Goal: Check status: Check status

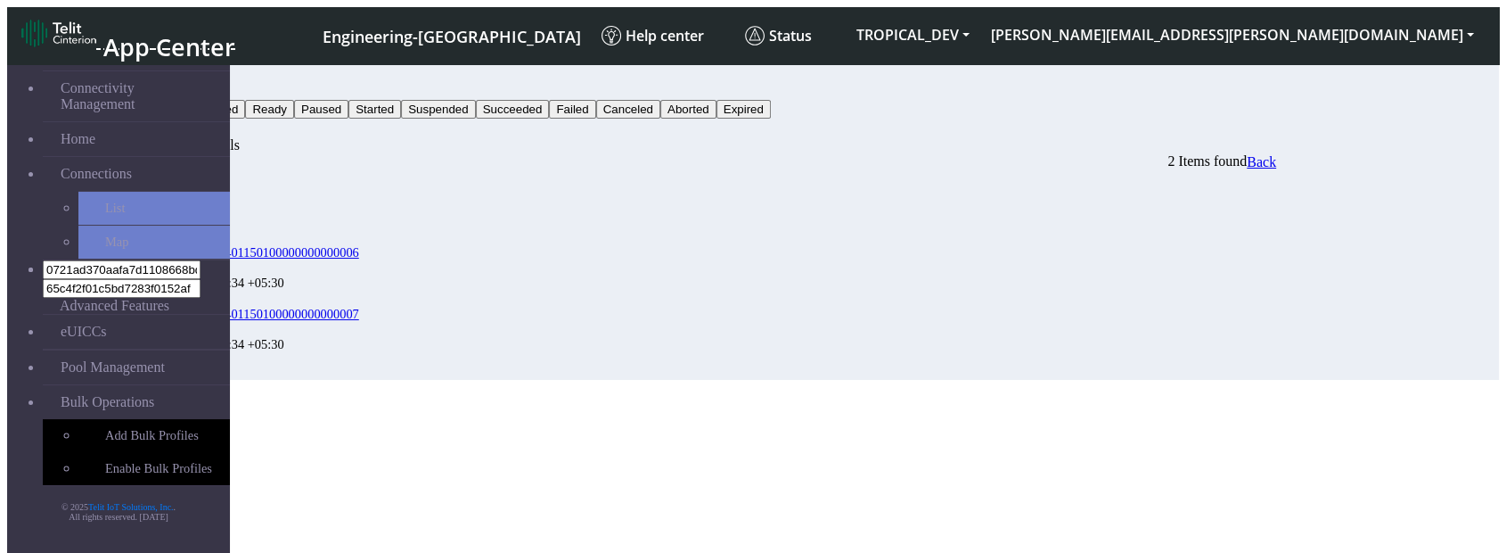
click at [1276, 154] on span "Back" at bounding box center [1261, 161] width 29 height 15
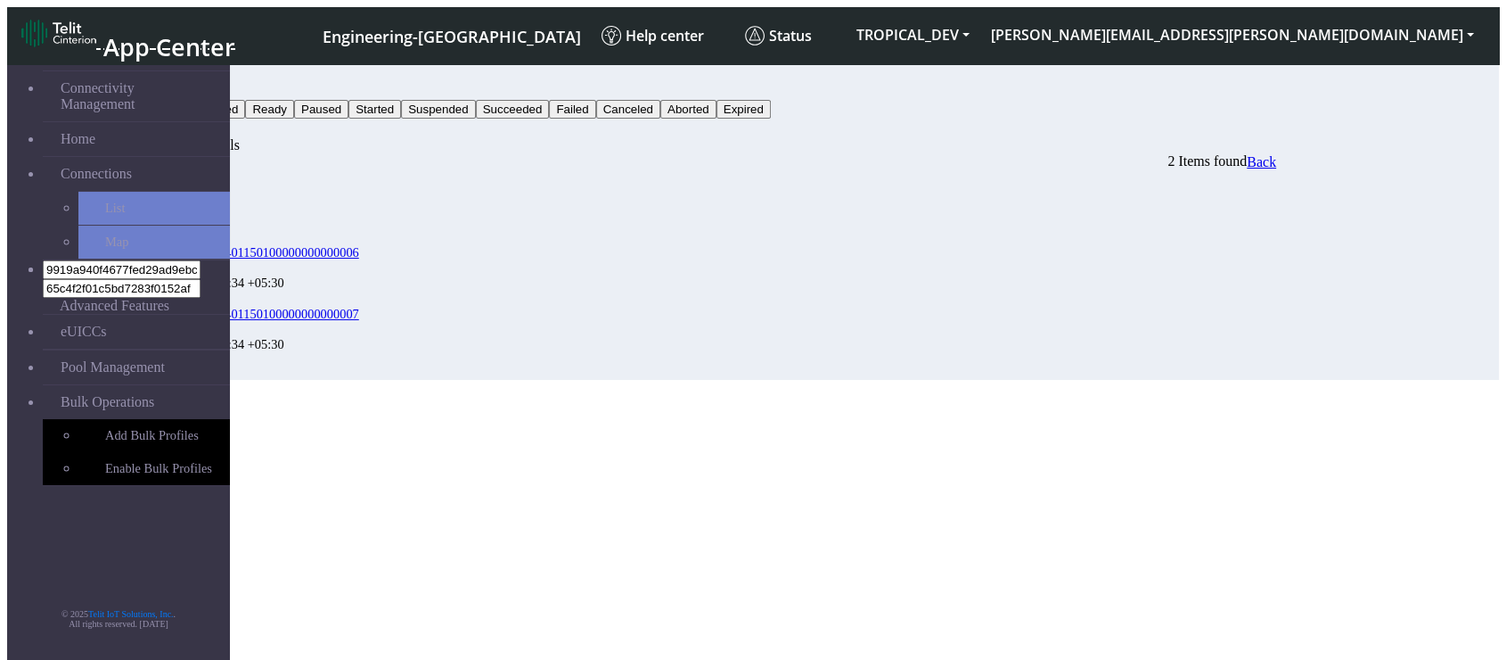
click at [1276, 154] on span "Back" at bounding box center [1261, 161] width 29 height 15
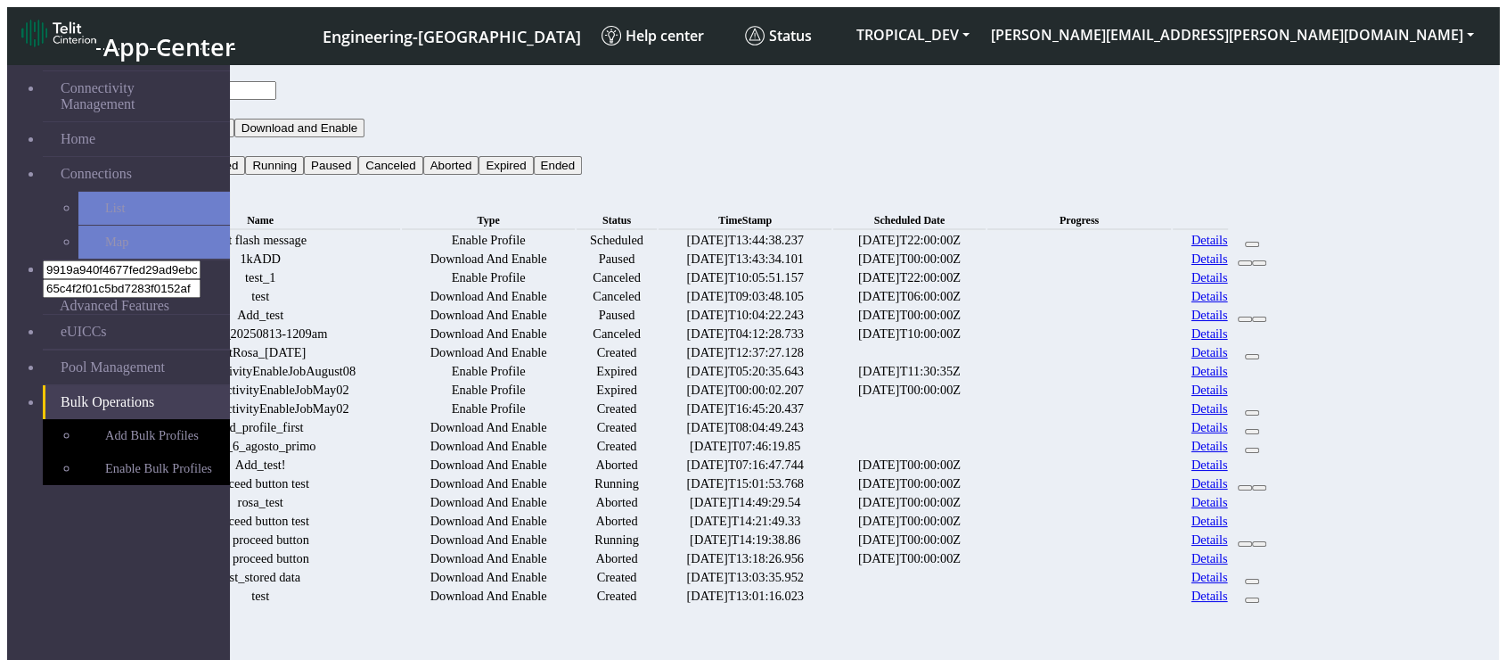
click at [167, 137] on button "Status" at bounding box center [143, 146] width 48 height 19
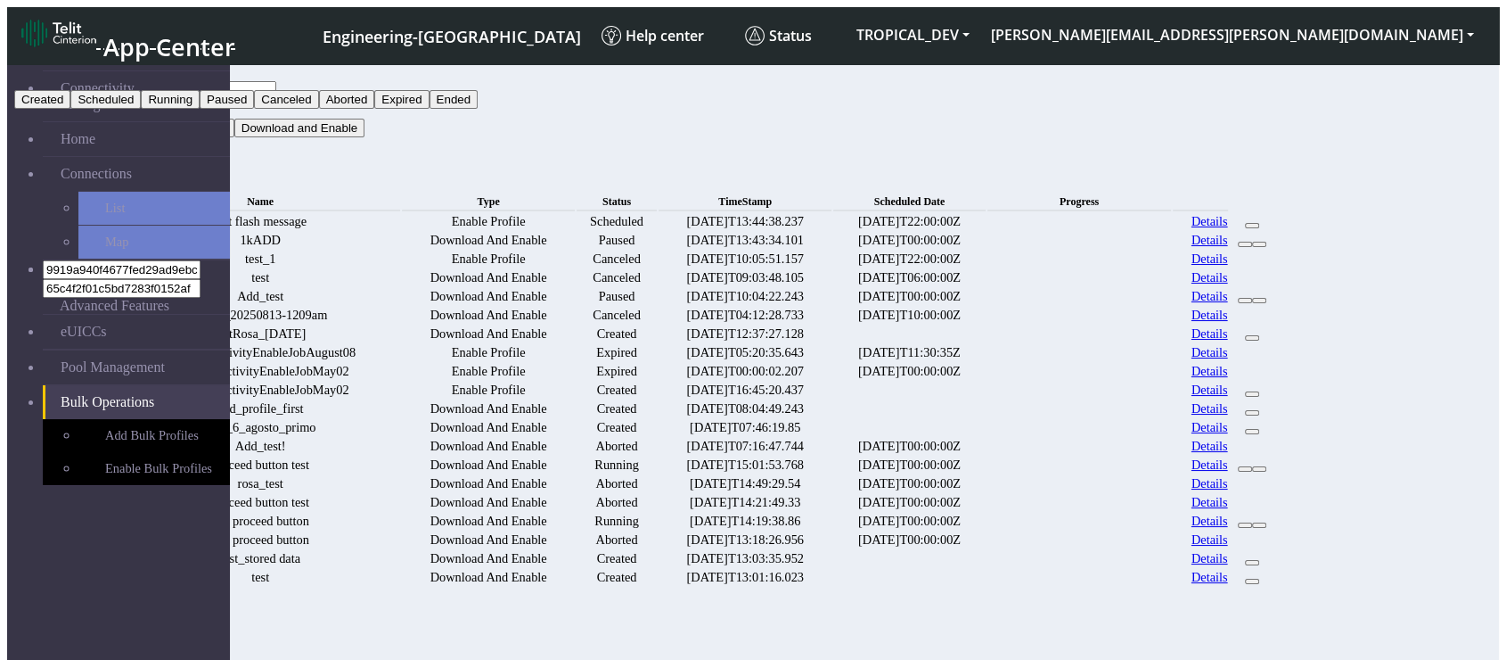
click at [159, 100] on button "Type" at bounding box center [139, 109] width 40 height 19
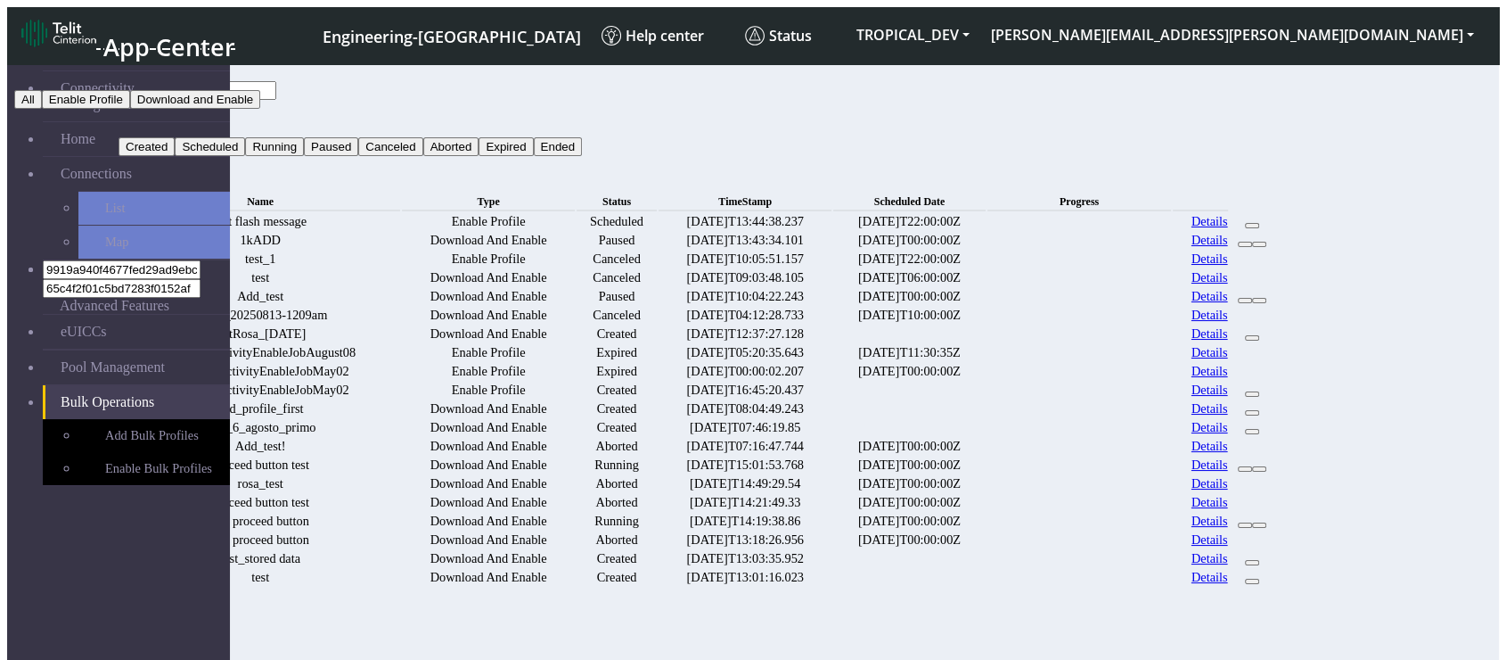
click at [167, 119] on button "Status" at bounding box center [143, 128] width 48 height 19
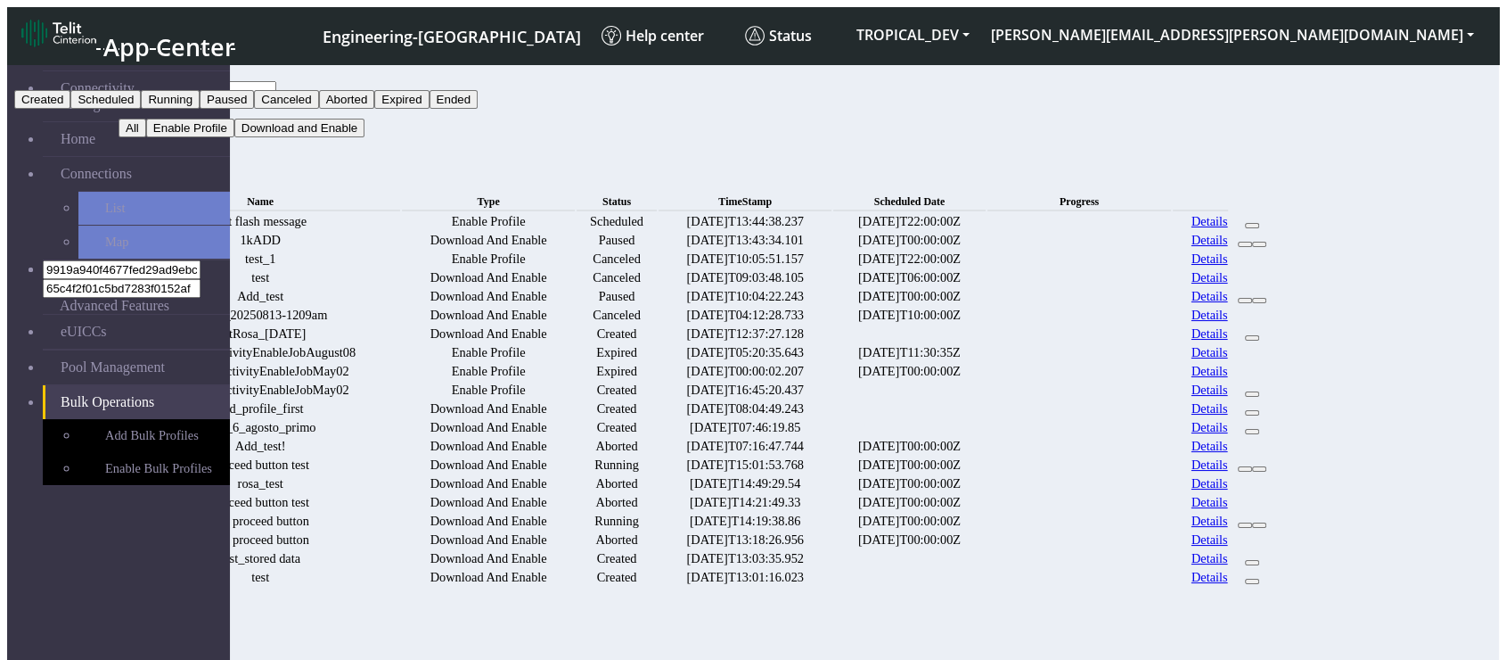
click at [1172, 193] on th "Progress" at bounding box center [1080, 202] width 184 height 19
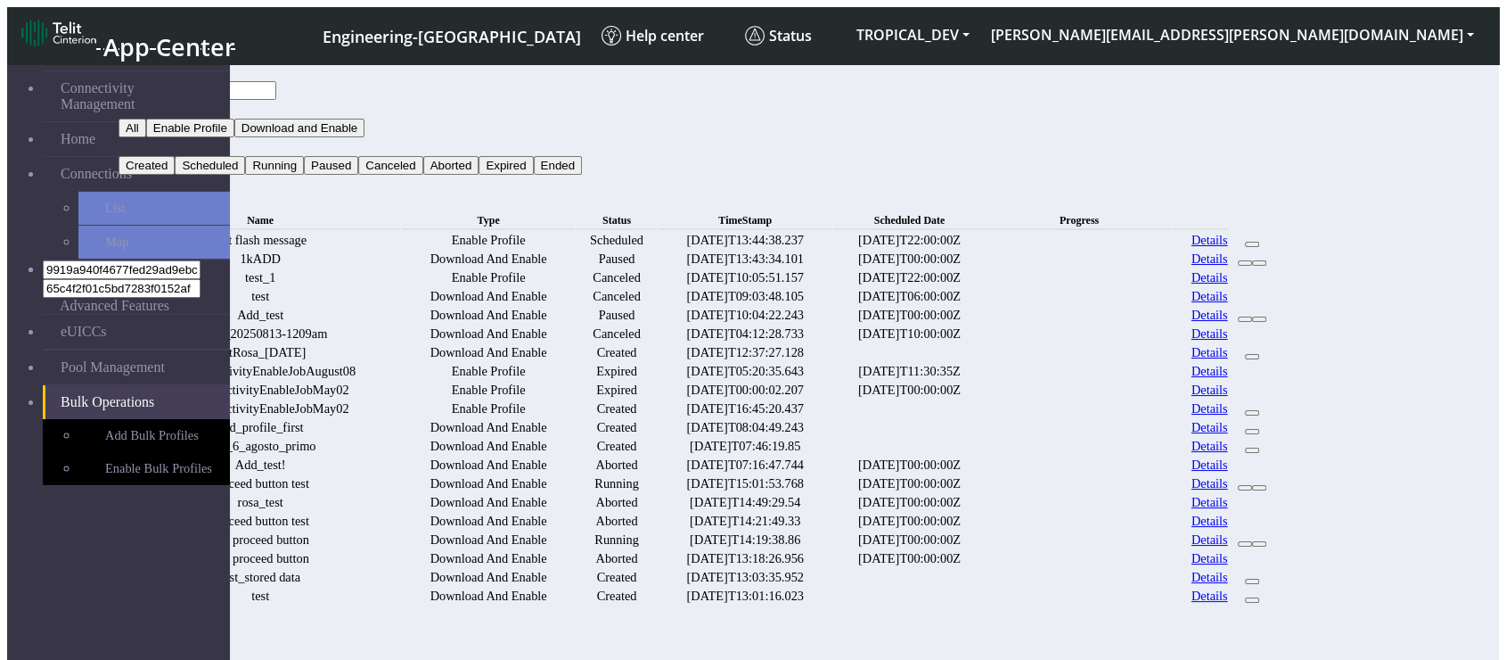
click at [1228, 263] on link "Details" at bounding box center [1210, 258] width 37 height 15
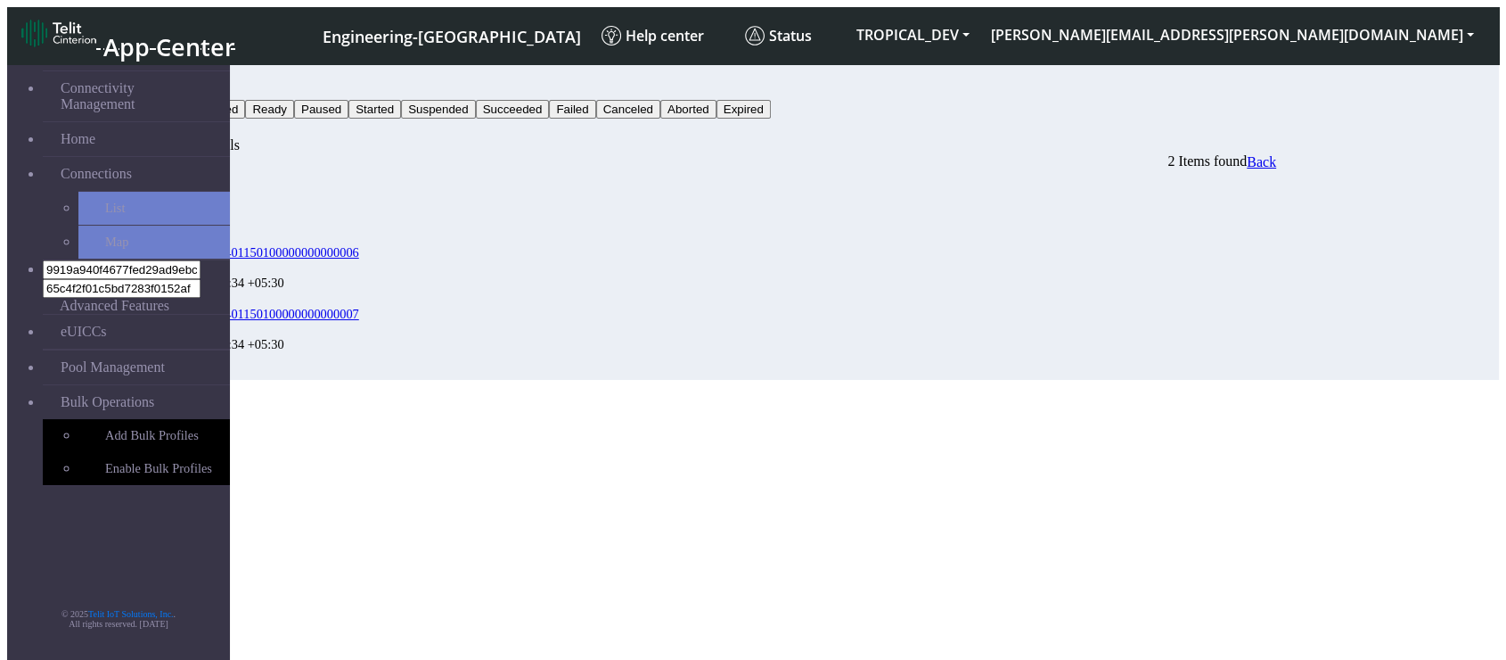
click at [167, 81] on button "Status" at bounding box center [143, 90] width 48 height 19
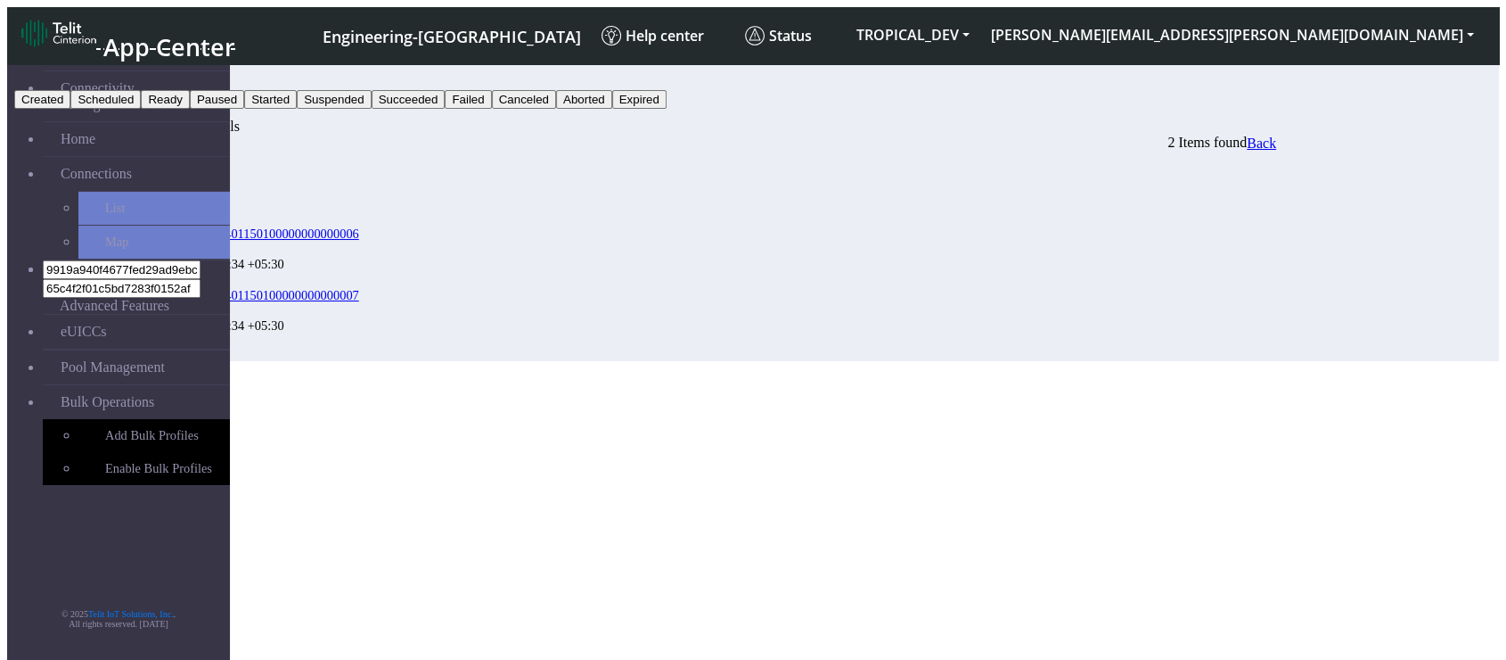
click at [70, 109] on button "Created" at bounding box center [42, 99] width 56 height 19
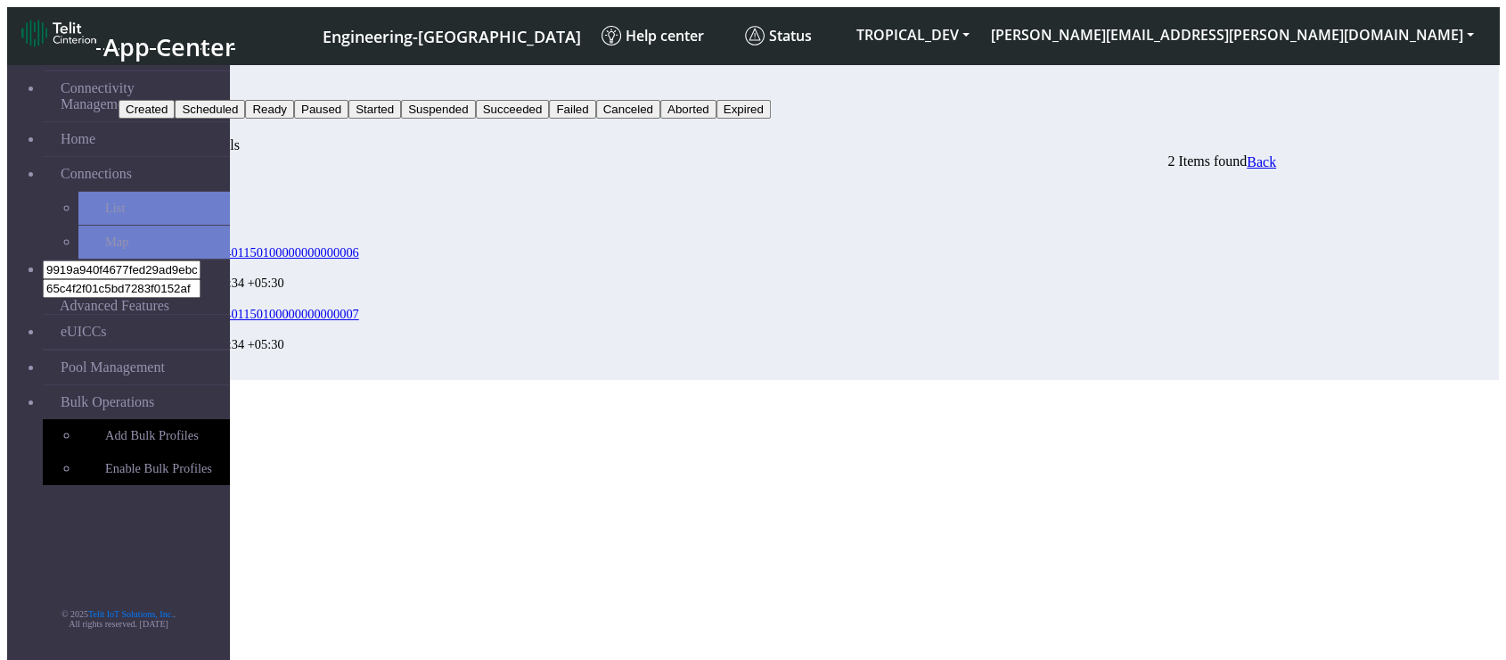
click at [170, 119] on button "Search" at bounding box center [145, 128] width 52 height 19
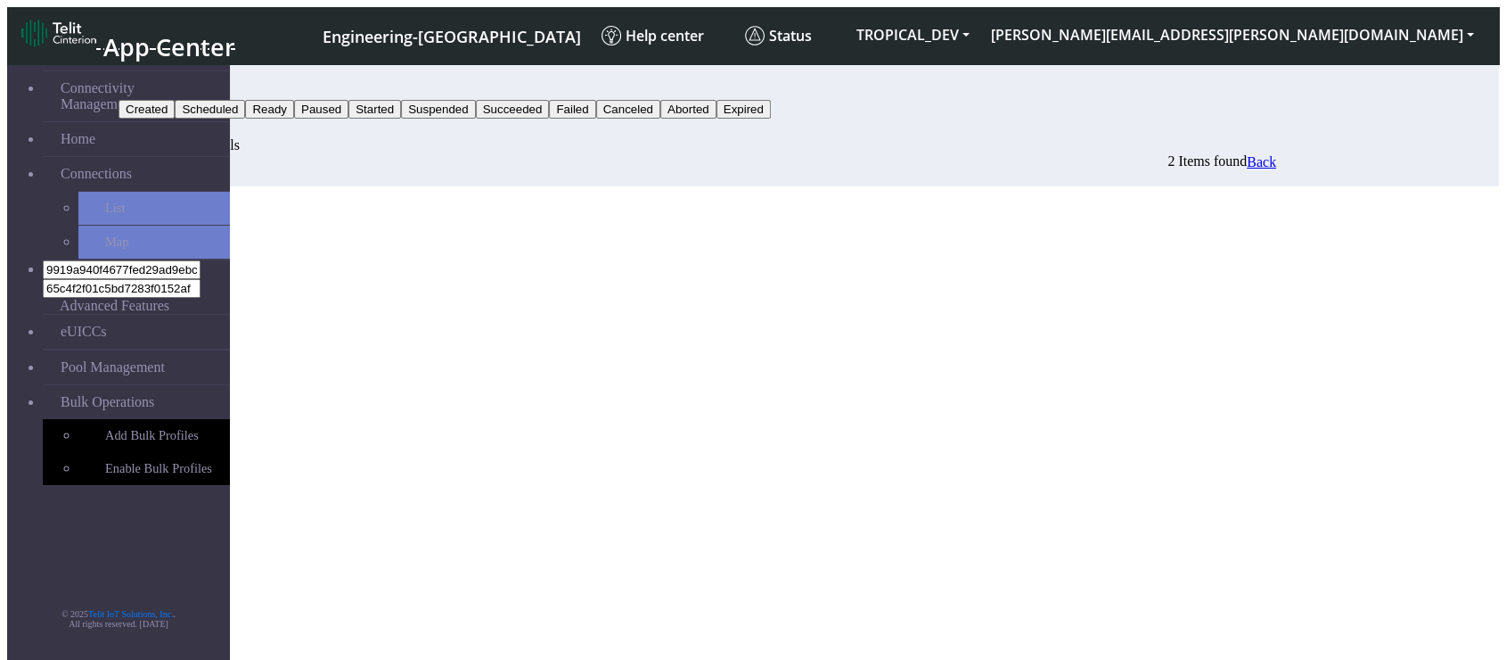
click at [1276, 186] on div "Bulk Activity Details 2 Items found Back" at bounding box center [698, 161] width 1158 height 49
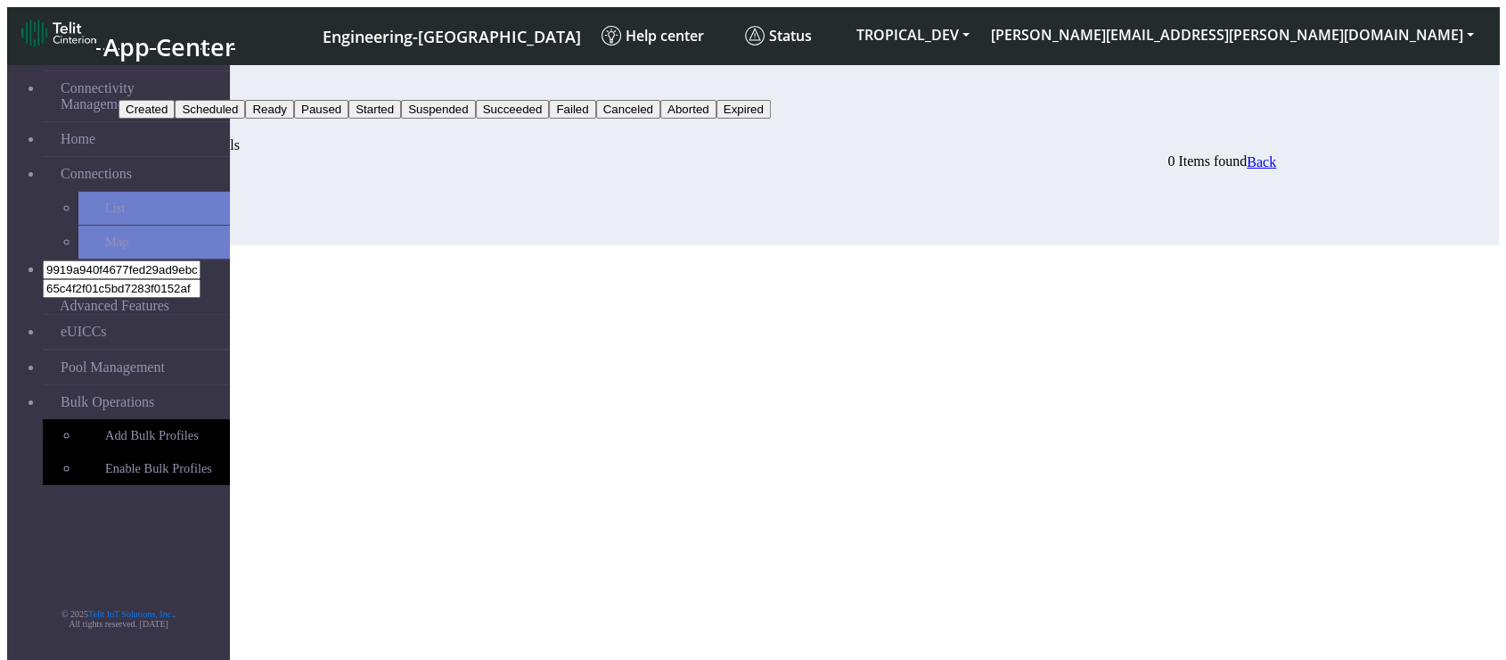
click at [1276, 153] on div "0 Items found Back" at bounding box center [698, 161] width 1158 height 17
click at [184, 129] on button "button" at bounding box center [177, 131] width 14 height 5
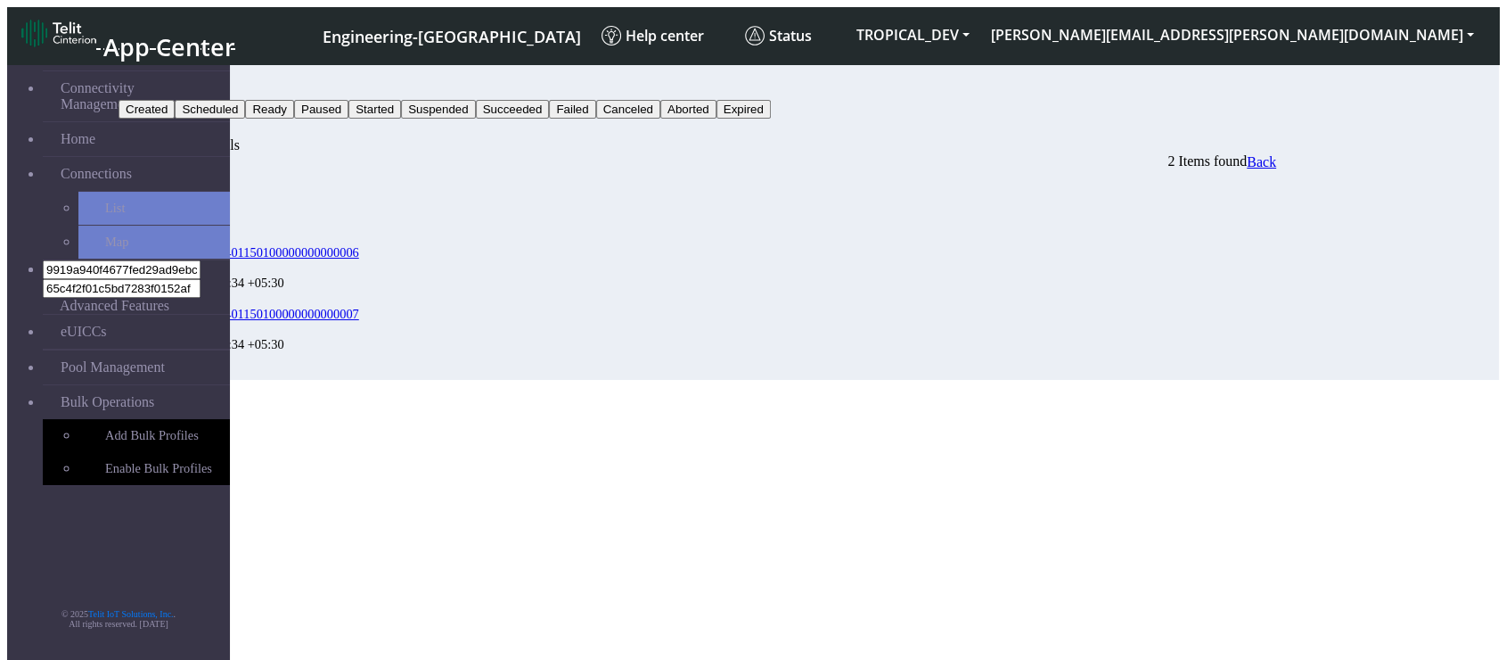
click at [1276, 158] on div "Bulk Activity Details 2 Items found Back" at bounding box center [698, 153] width 1158 height 33
drag, startPoint x: 535, startPoint y: 287, endPoint x: 271, endPoint y: 275, distance: 264.1
click at [271, 306] on div "89033024103401150100000000000007" at bounding box center [247, 314] width 187 height 16
click at [575, 380] on section "Connectivity Management Home Connections List Map 9919a940f4677fed29ad9ebc41e90…" at bounding box center [753, 218] width 1492 height 324
click at [1276, 94] on div "Filter by : Status Created Scheduled Ready Paused Started Suspended Succeeded F…" at bounding box center [698, 222] width 1158 height 315
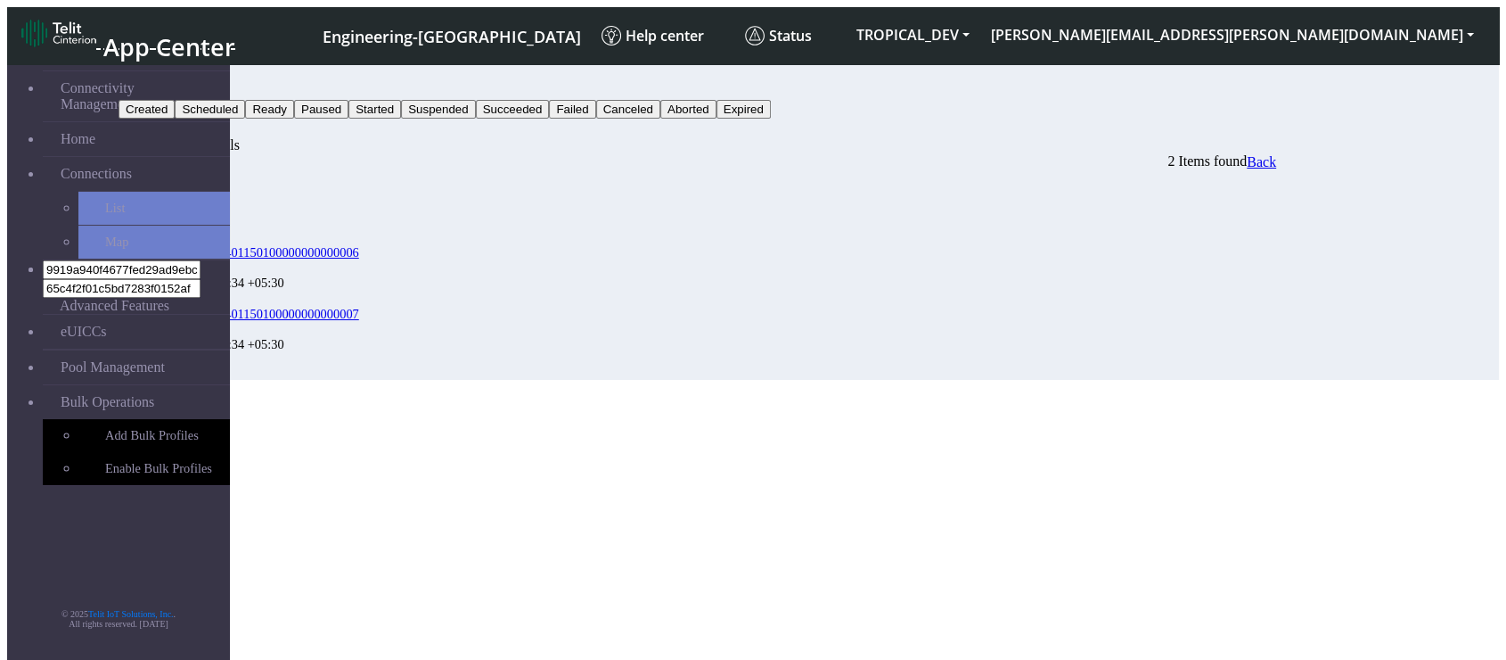
click at [1265, 94] on div "Filter by : Status Created Scheduled Ready Paused Started Suspended Succeeded F…" at bounding box center [698, 222] width 1158 height 315
click at [167, 81] on button "Status" at bounding box center [143, 90] width 48 height 19
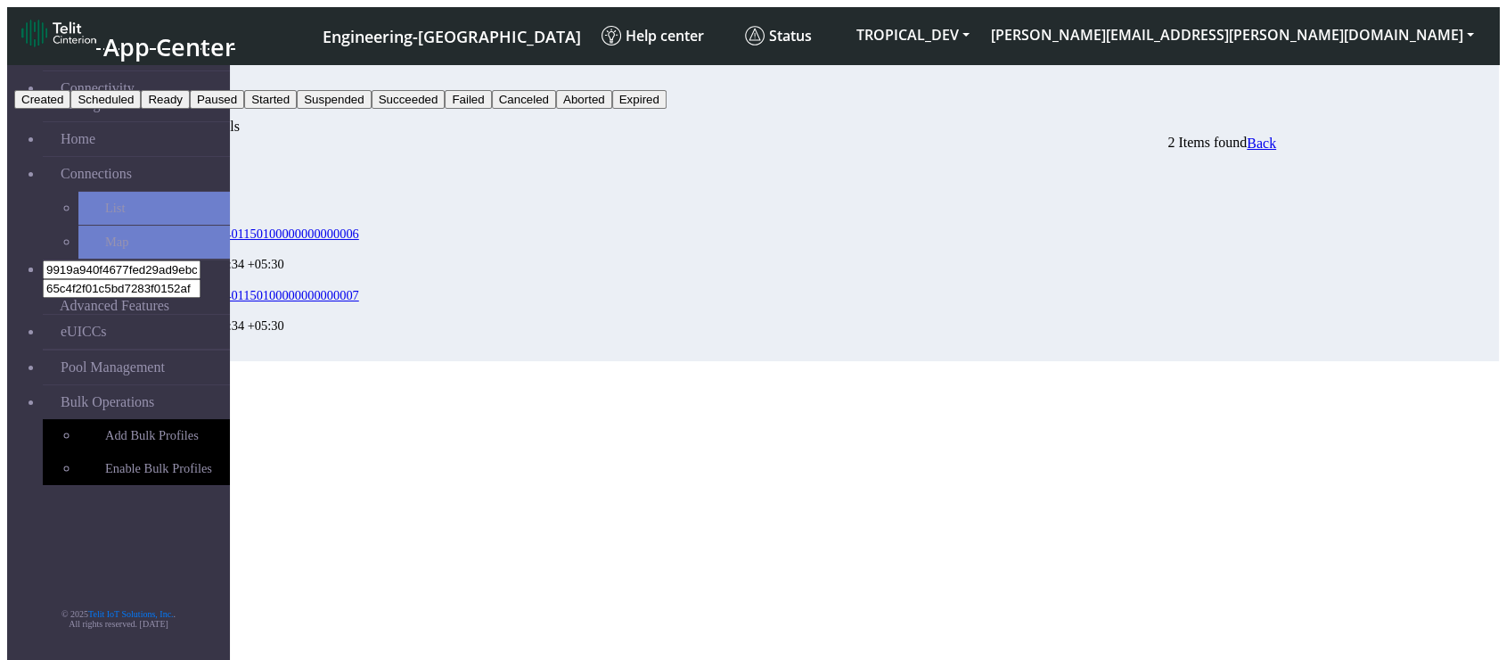
click at [371, 109] on button "Suspended" at bounding box center [334, 99] width 74 height 19
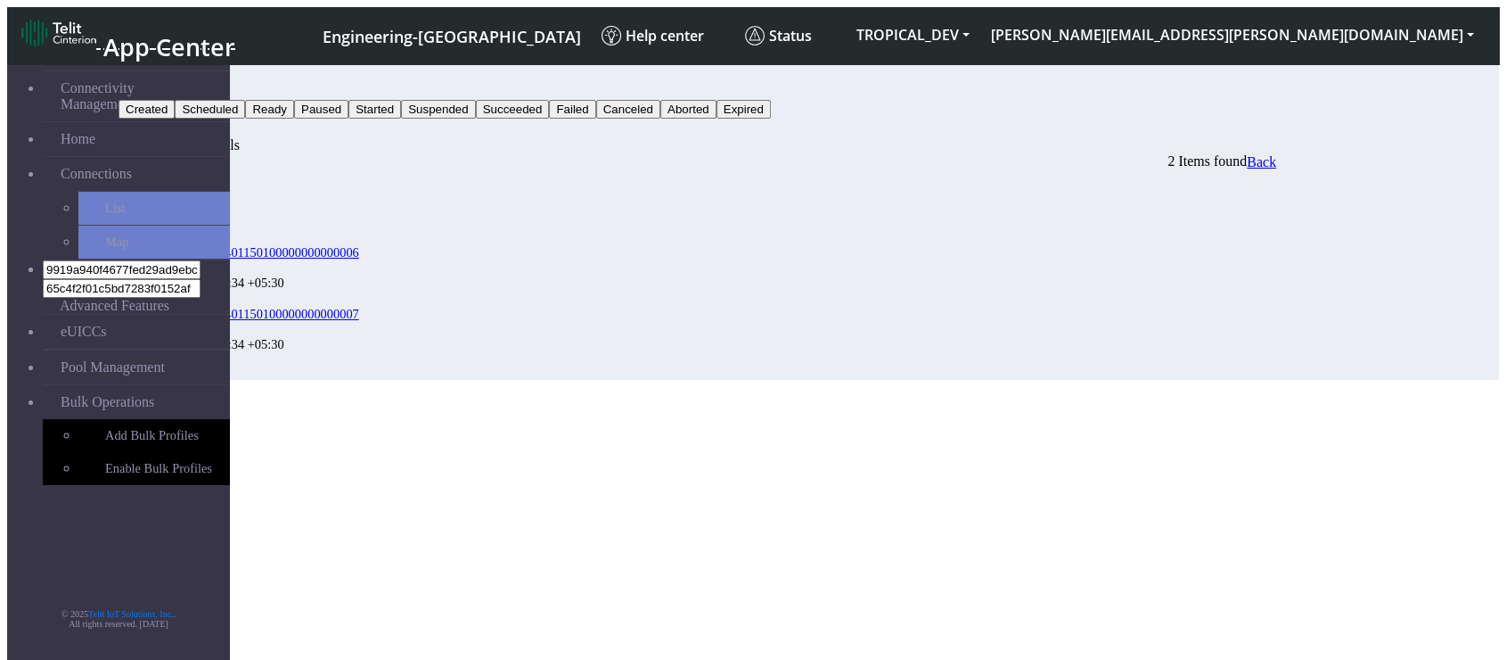
click at [170, 119] on button "Search" at bounding box center [145, 128] width 52 height 19
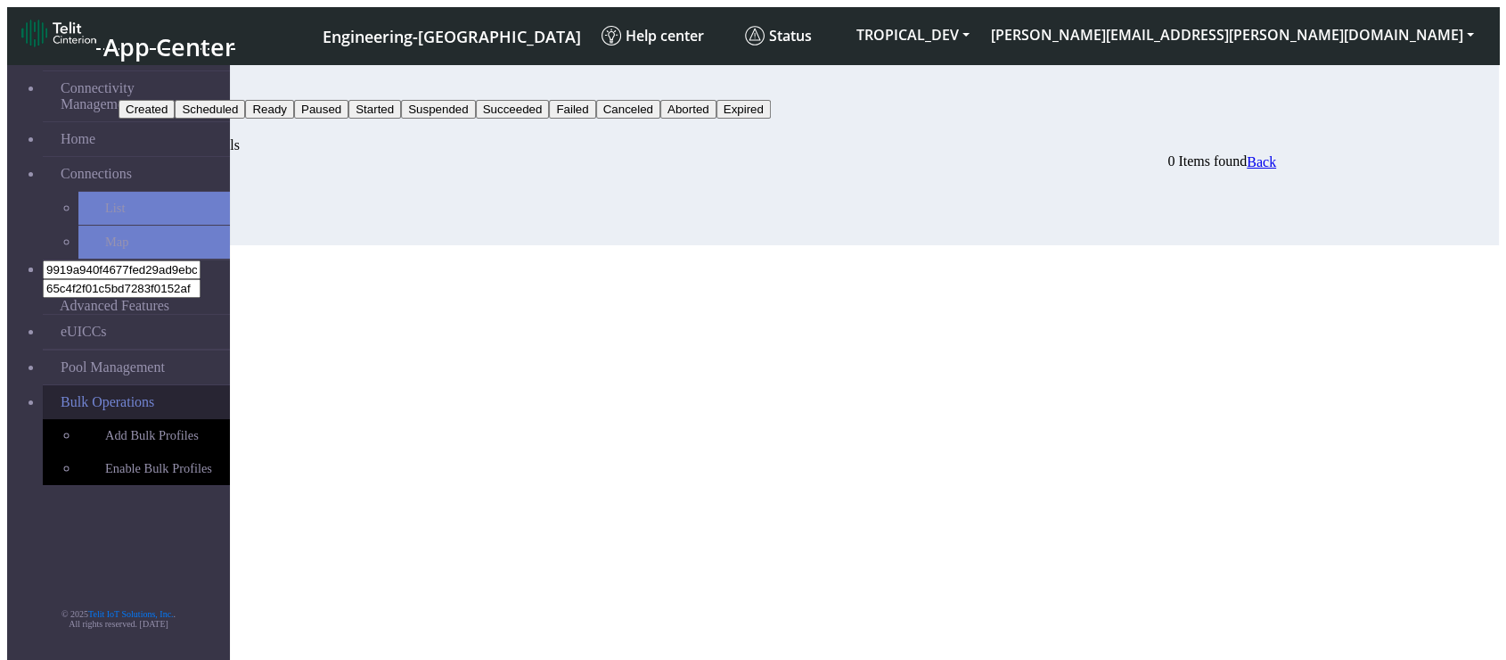
click at [163, 385] on link "Bulk Operations" at bounding box center [136, 402] width 187 height 34
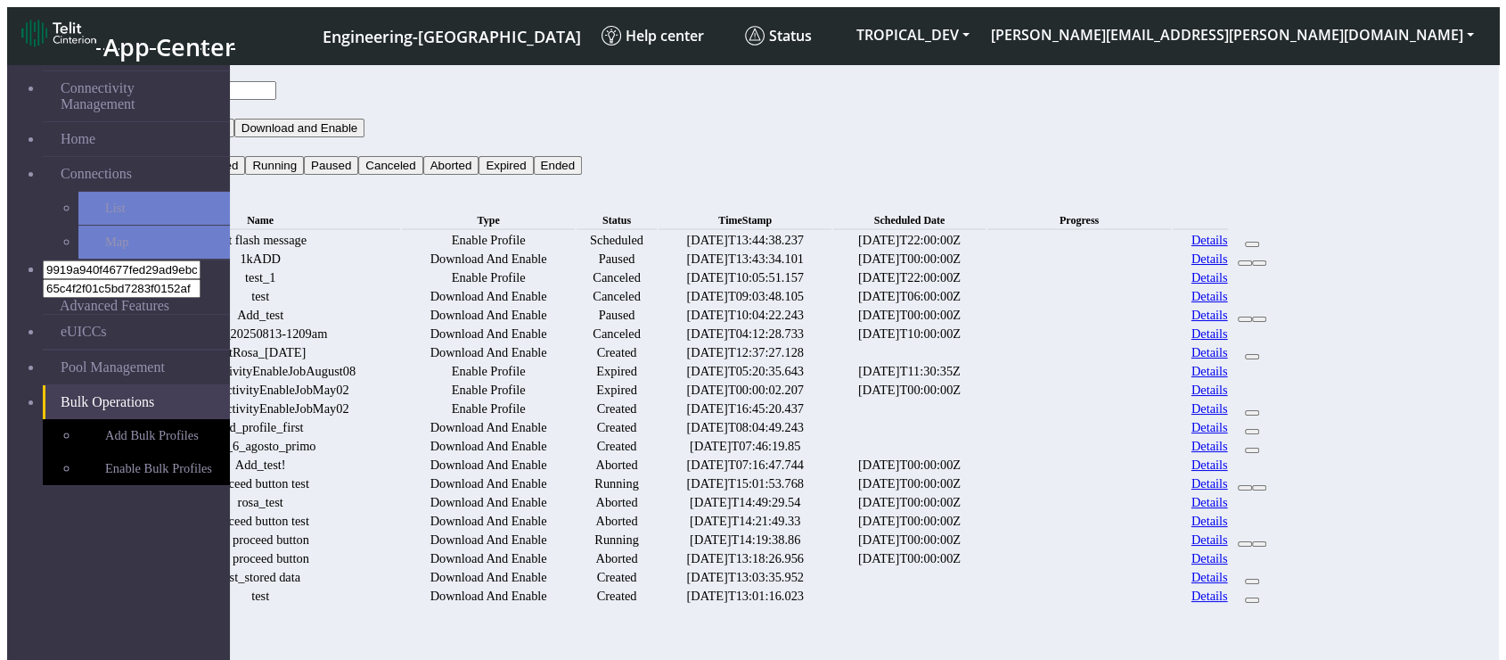
click at [1228, 260] on link "Details" at bounding box center [1210, 258] width 37 height 15
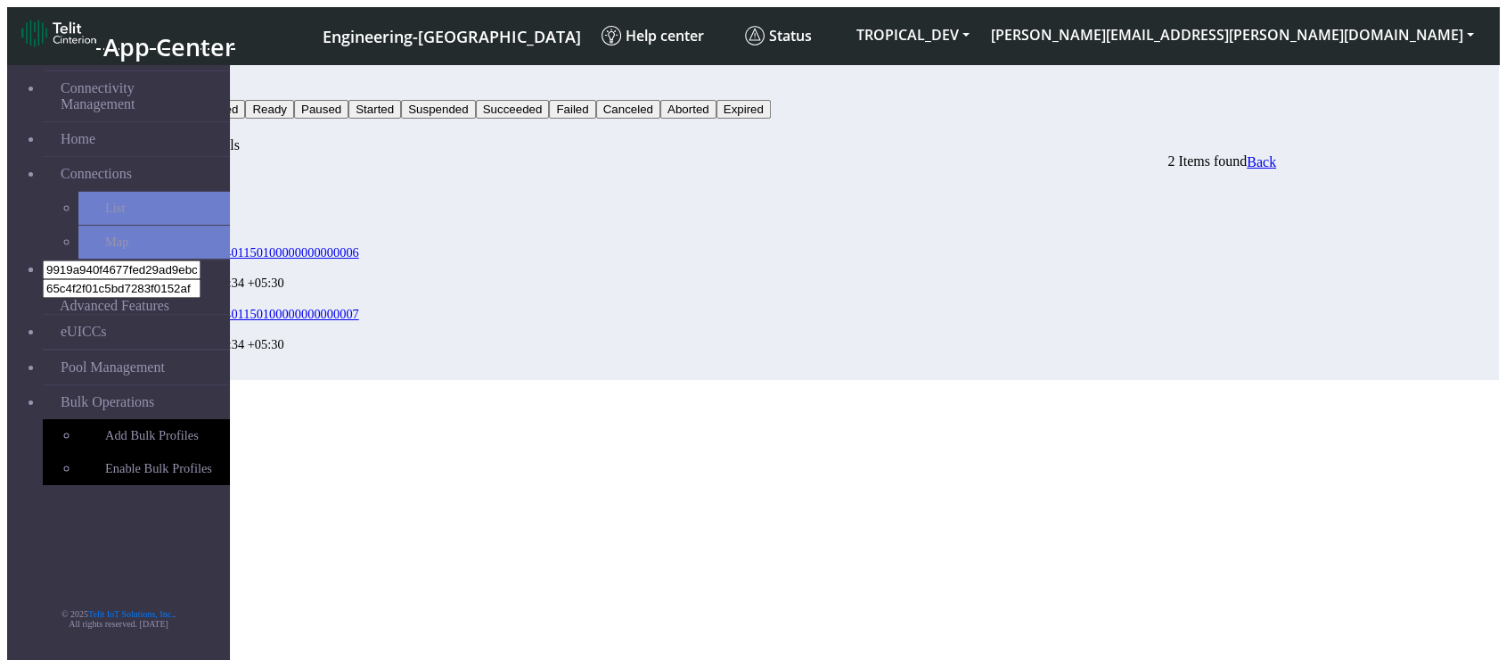
click at [167, 81] on button "Status" at bounding box center [143, 90] width 48 height 19
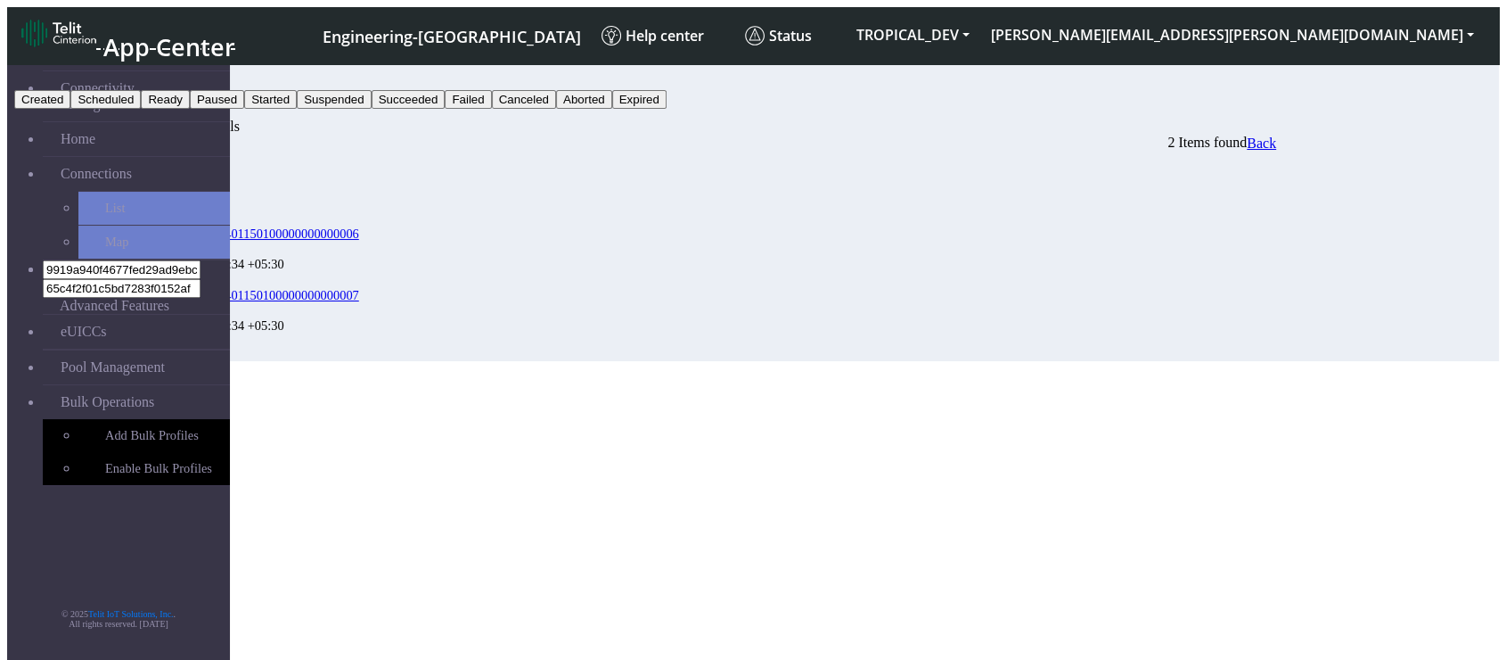
click at [1175, 119] on div "Bulk Activity Details 2 Items found Back" at bounding box center [698, 135] width 1158 height 33
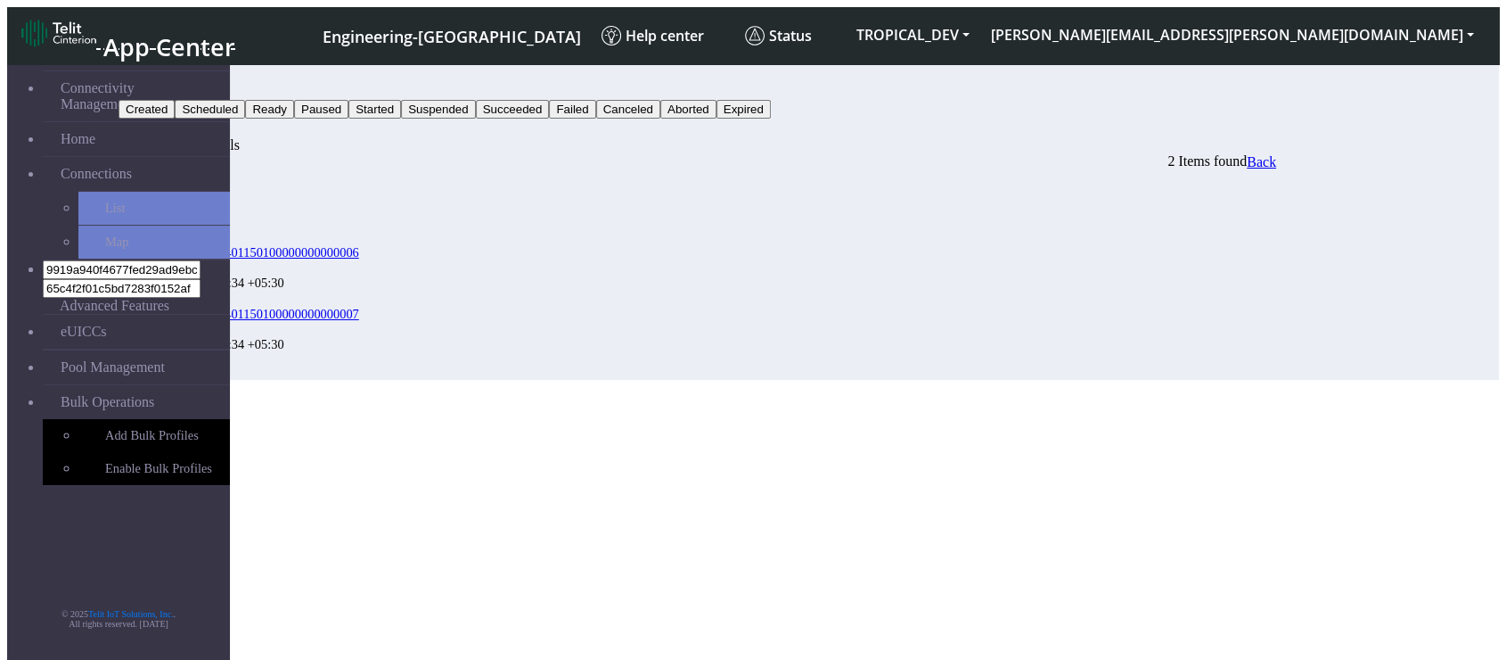
click at [1235, 153] on div "2 Items found Back" at bounding box center [698, 161] width 1158 height 17
